Goal: Find specific page/section: Find specific page/section

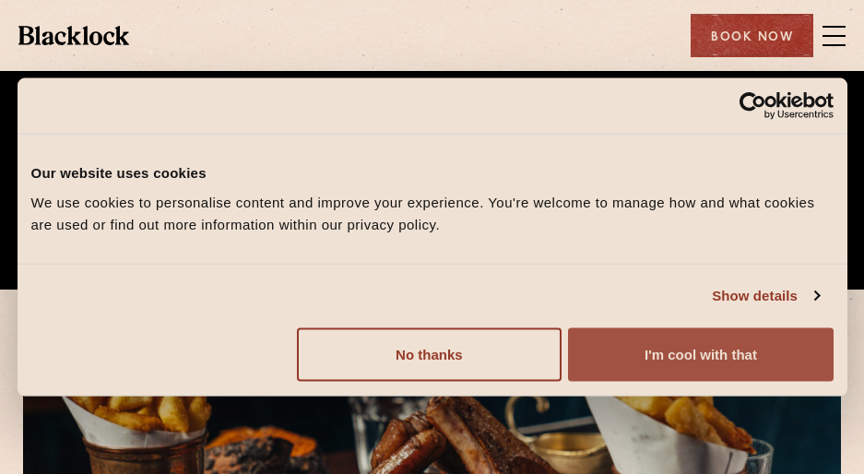
click at [666, 351] on button "I'm cool with that" at bounding box center [700, 353] width 265 height 53
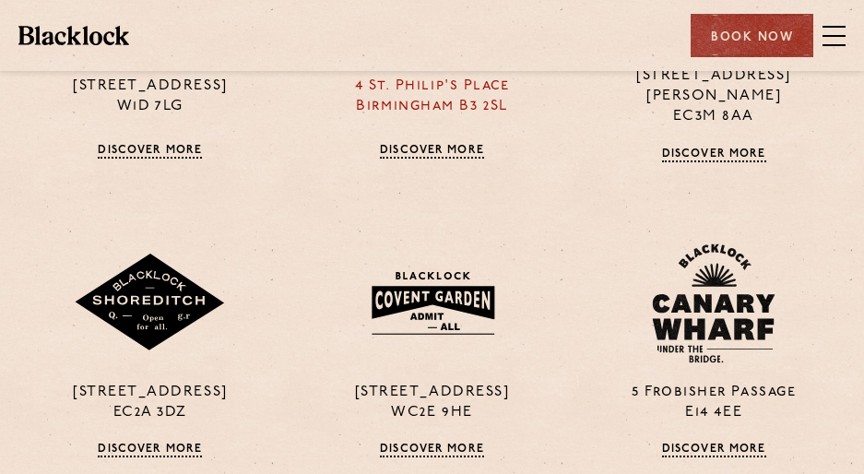
scroll to position [1383, 0]
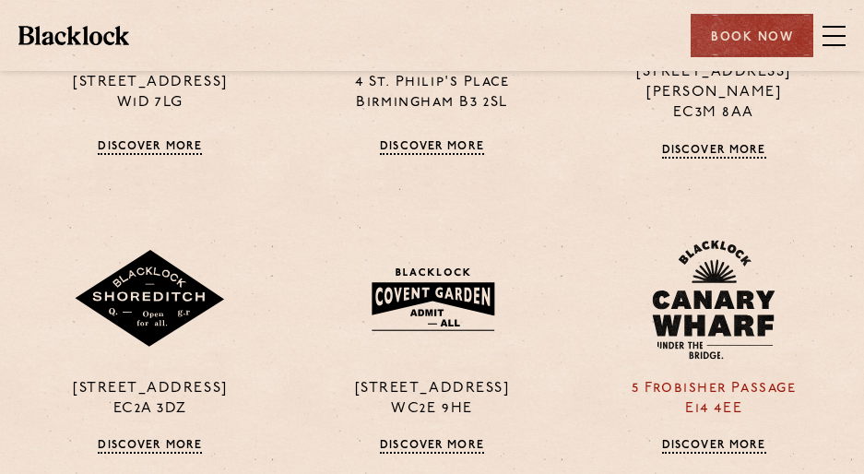
click at [692, 355] on div "5 Frobisher Passage E14 4EE Discover More" at bounding box center [714, 347] width 282 height 215
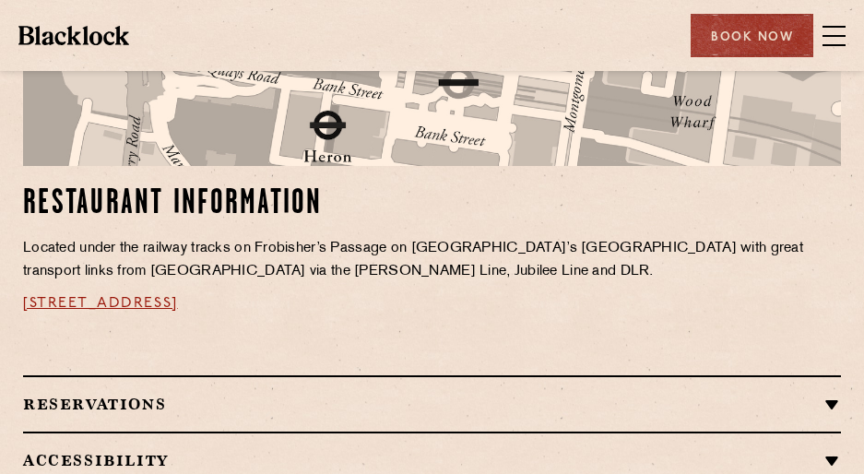
scroll to position [1199, 0]
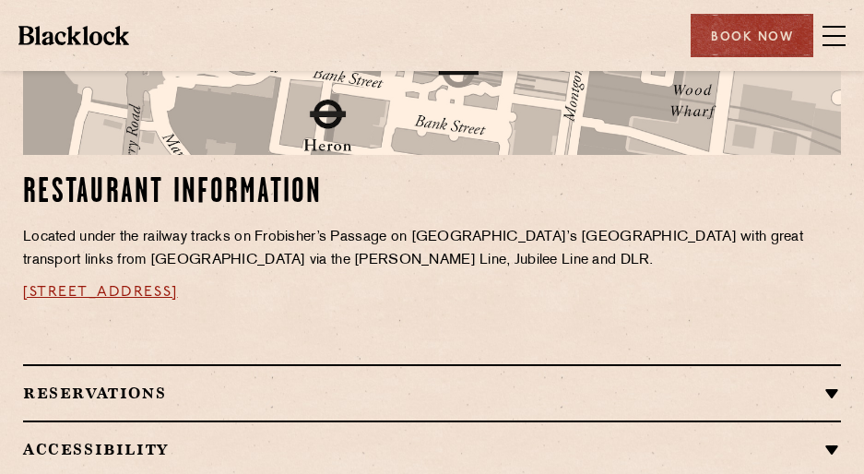
click at [832, 38] on span at bounding box center [834, 36] width 23 height 28
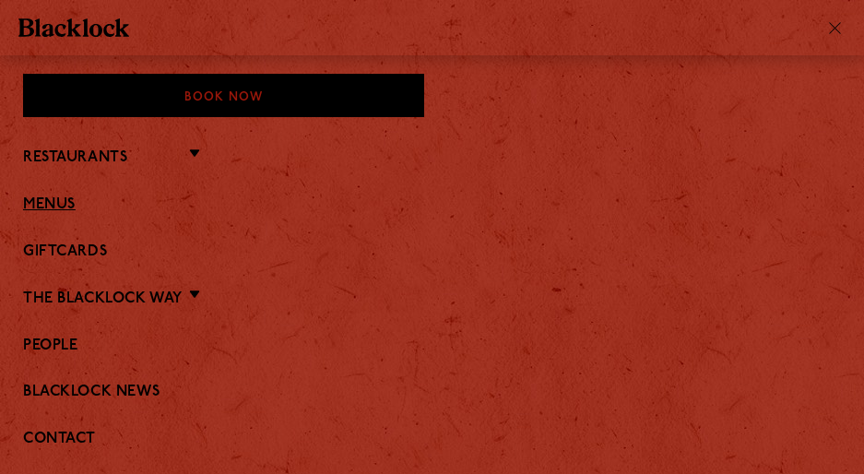
click at [36, 198] on link "Menus" at bounding box center [432, 205] width 818 height 18
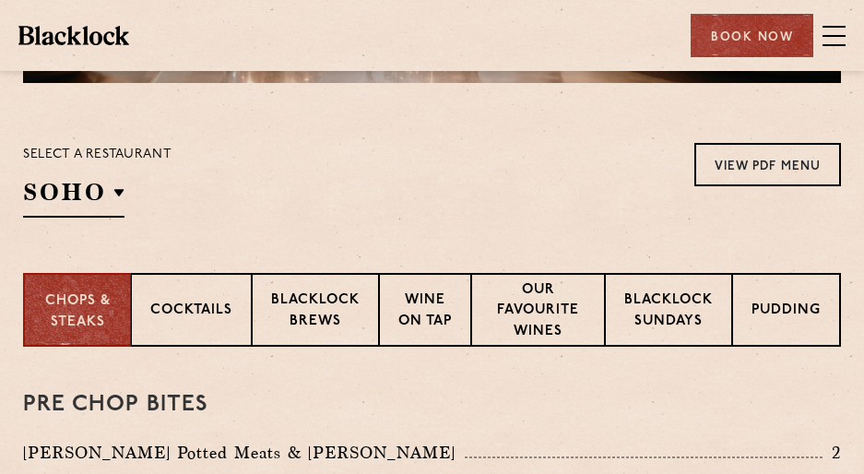
scroll to position [369, 0]
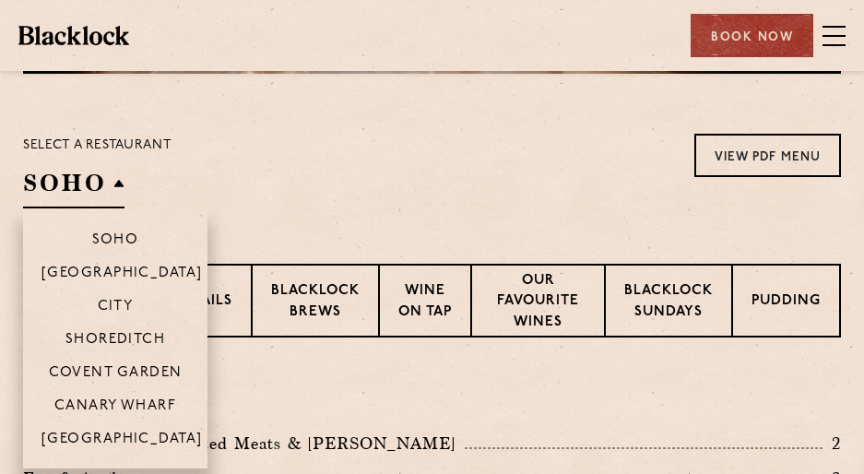
click at [99, 396] on li "Canary Wharf" at bounding box center [115, 404] width 184 height 33
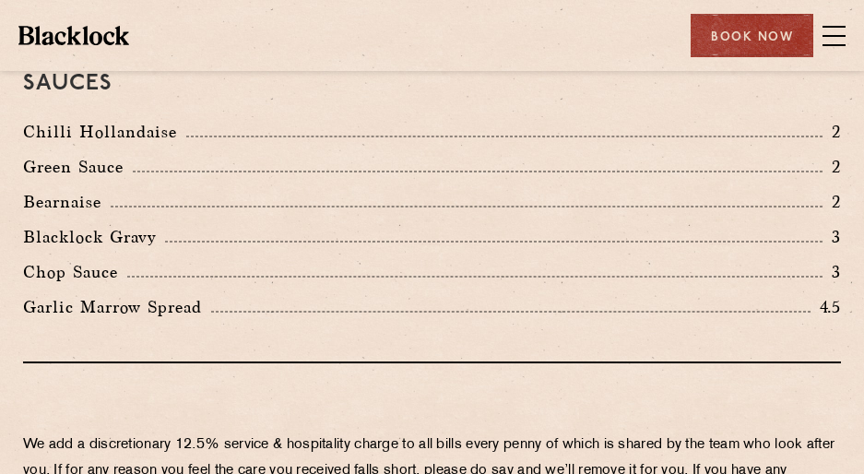
scroll to position [3781, 0]
